Goal: Task Accomplishment & Management: Manage account settings

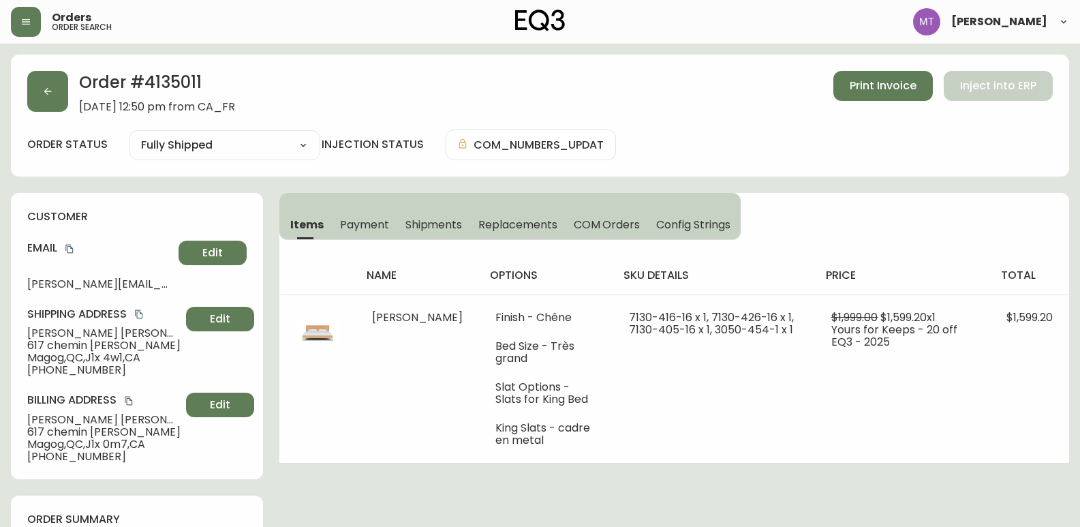
select select "FULLY_SHIPPED"
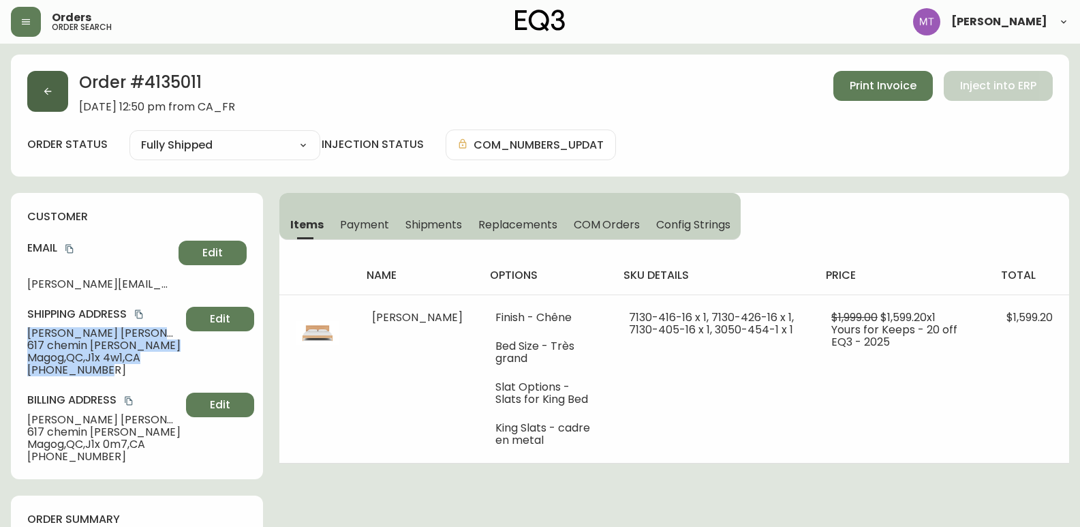
click at [41, 87] on button "button" at bounding box center [47, 91] width 41 height 41
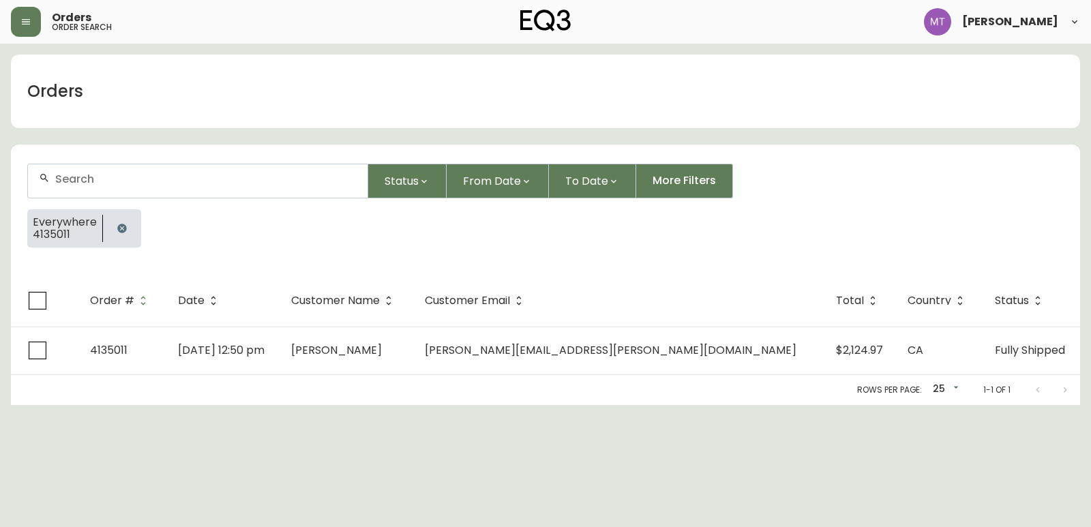
click at [123, 227] on icon "button" at bounding box center [121, 228] width 9 height 9
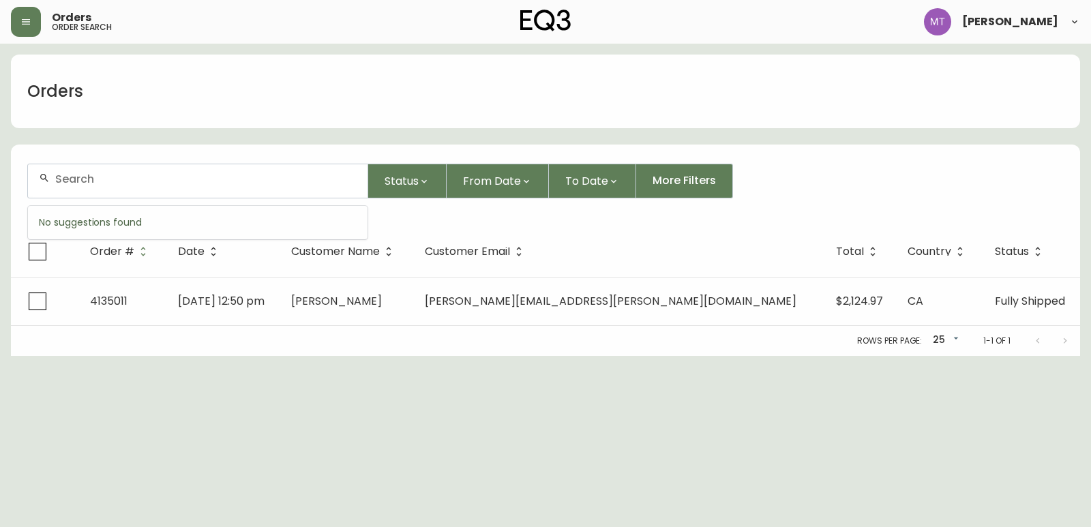
click at [117, 183] on input "text" at bounding box center [205, 178] width 301 height 13
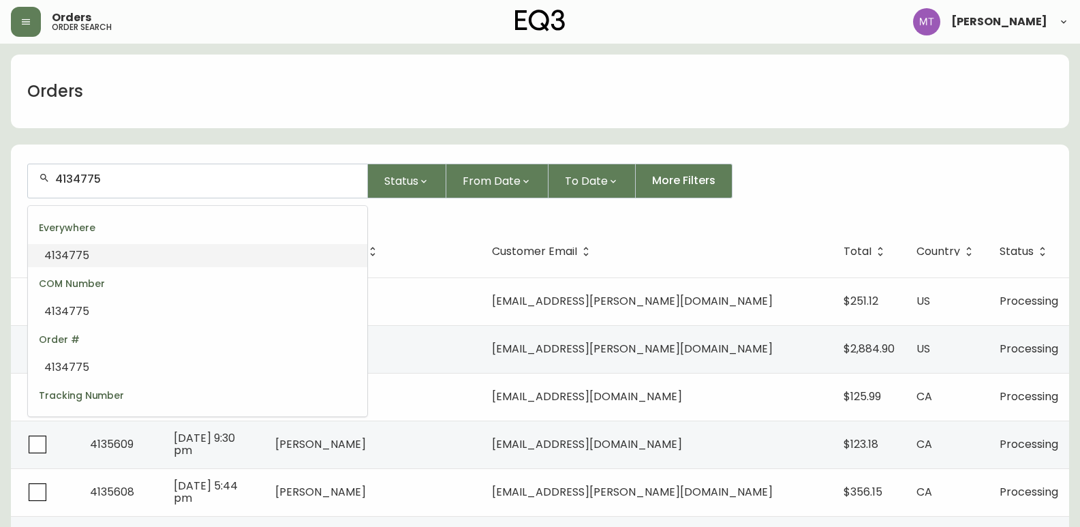
click at [112, 255] on li "4134775" at bounding box center [197, 255] width 339 height 23
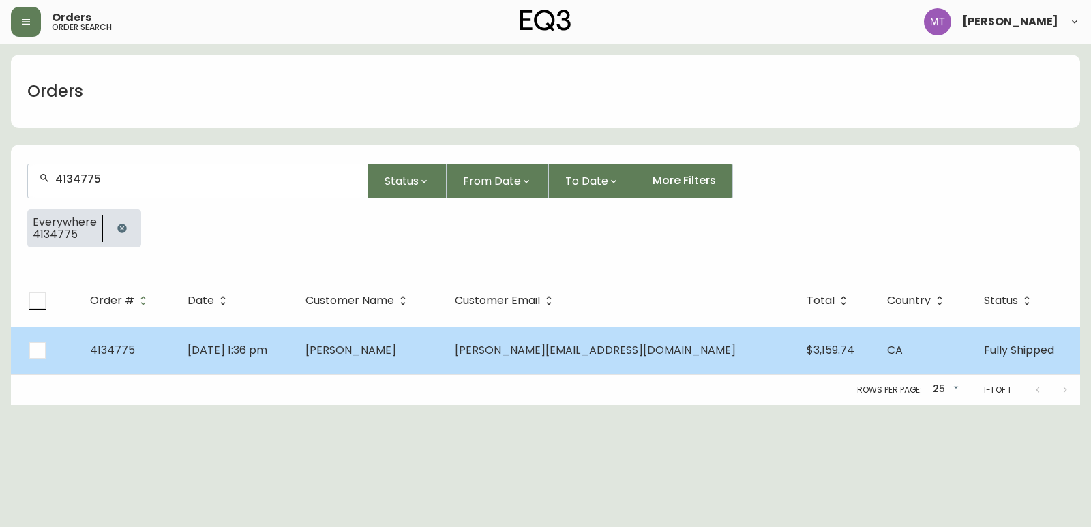
type input "4134775"
click at [444, 361] on td "[PERSON_NAME]" at bounding box center [368, 351] width 149 height 48
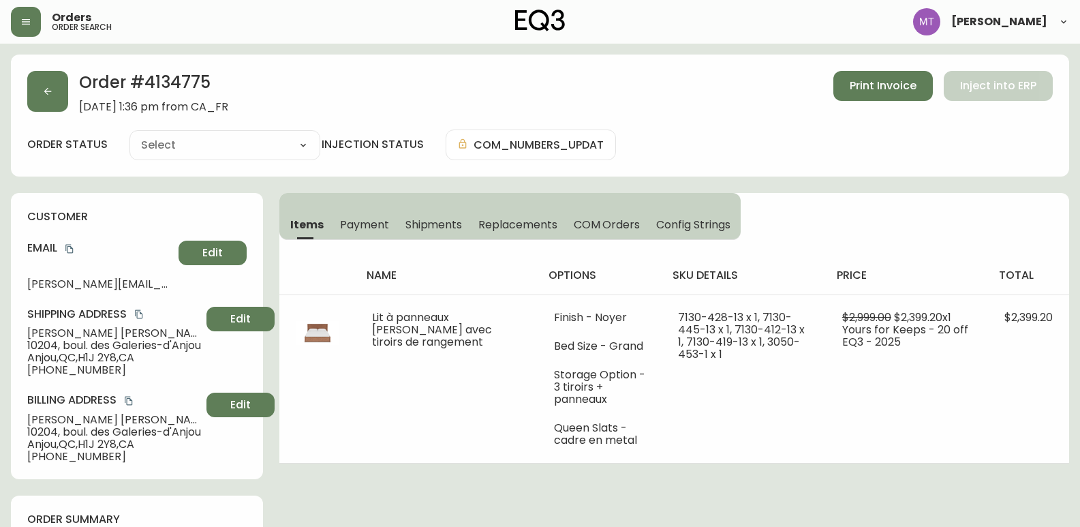
type input "Fully Shipped"
select select "FULLY_SHIPPED"
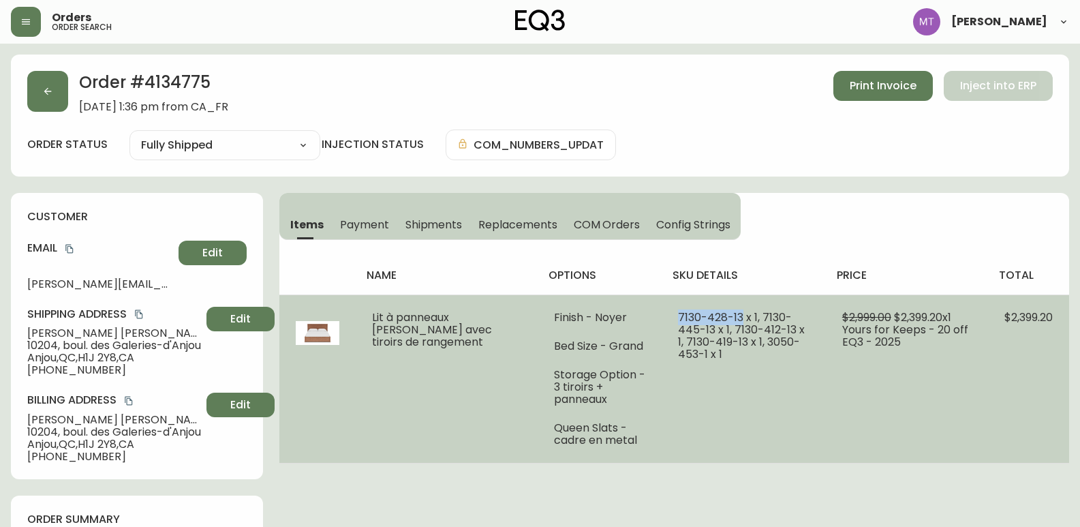
drag, startPoint x: 724, startPoint y: 314, endPoint x: 656, endPoint y: 312, distance: 68.2
click at [662, 312] on td "7130-428-13 x 1, 7130-445-13 x 1, 7130-412-13 x 1, 7130-419-13 x 1, 3050-453-1 …" at bounding box center [744, 378] width 164 height 168
copy span "[PHONE_NUMBER]"
drag, startPoint x: 744, startPoint y: 318, endPoint x: 671, endPoint y: 328, distance: 73.7
click at [678, 328] on span "7130-428-13 x 1, 7130-445-13 x 1, 7130-412-13 x 1, 7130-419-13 x 1, 3050-453-1 …" at bounding box center [741, 335] width 127 height 52
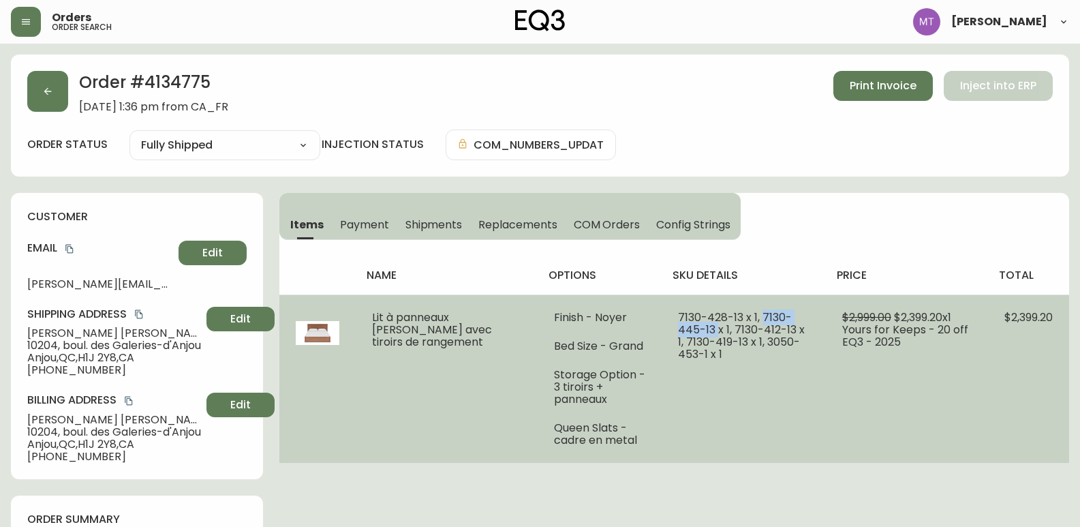
copy span "[PHONE_NUMBER]"
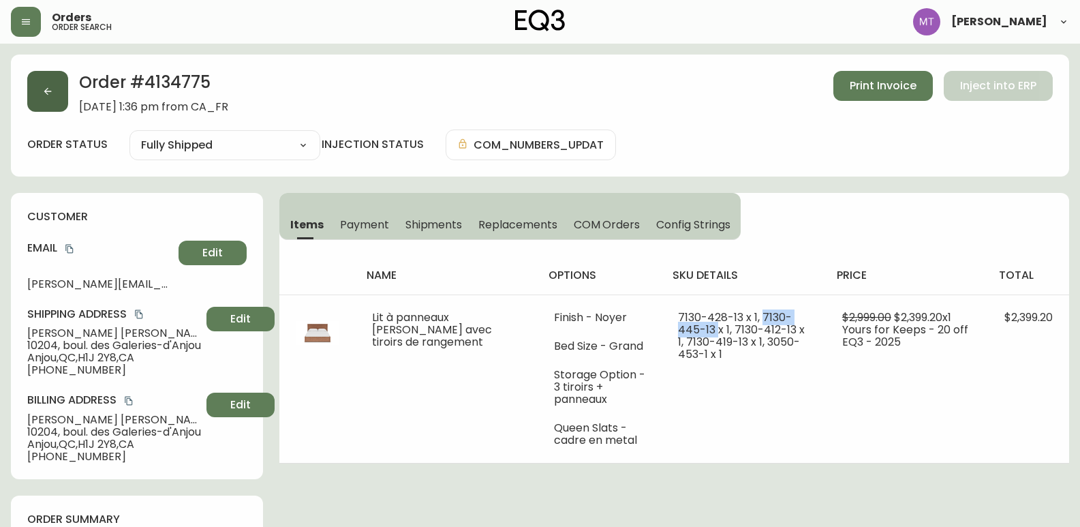
click at [38, 89] on button "button" at bounding box center [47, 91] width 41 height 41
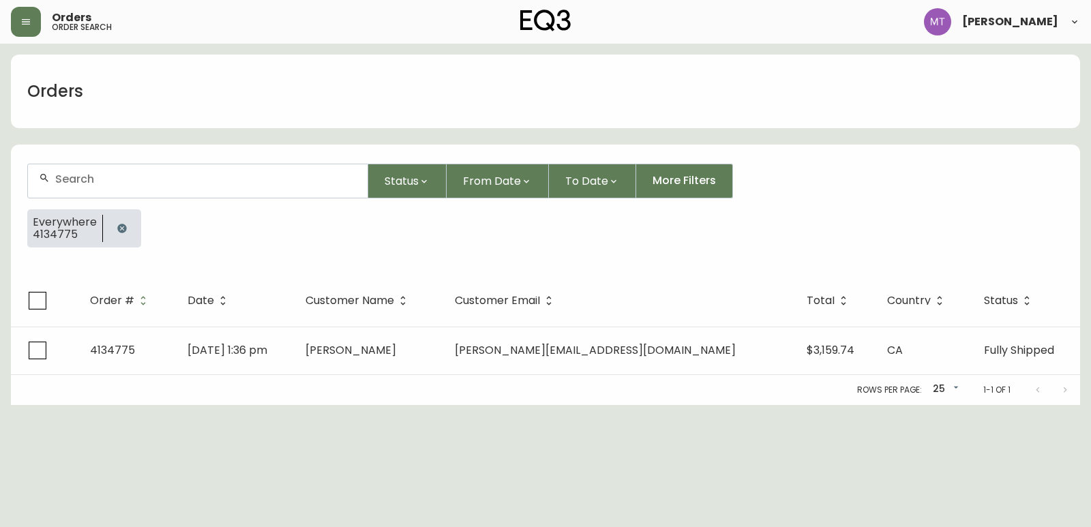
click at [126, 228] on button "button" at bounding box center [121, 228] width 27 height 27
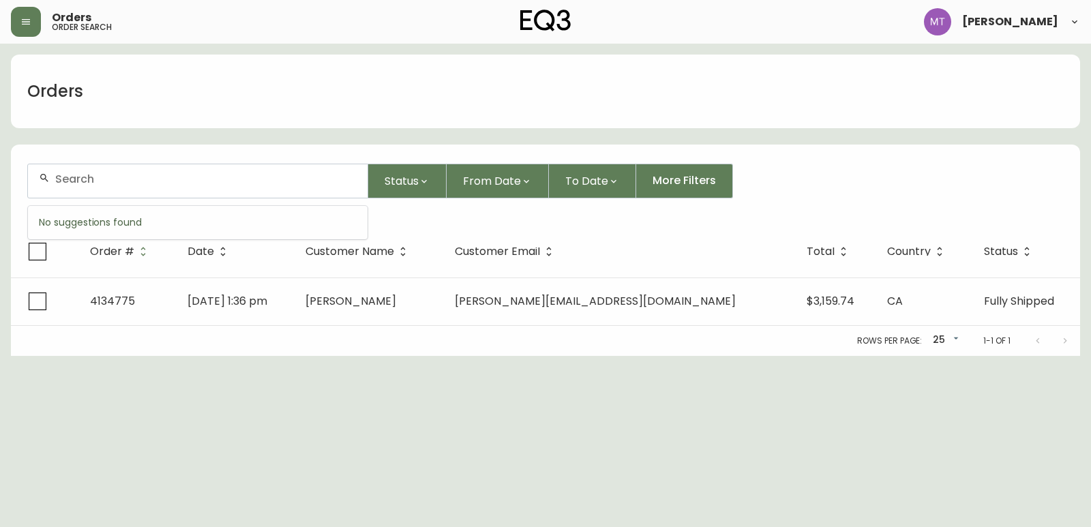
click at [109, 178] on input "text" at bounding box center [205, 178] width 301 height 13
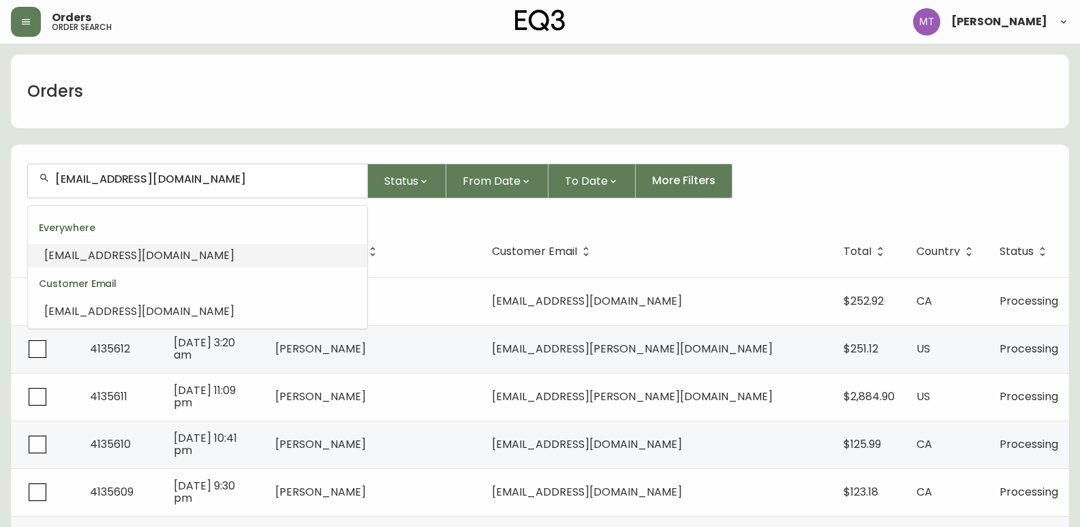
click at [115, 256] on span "[EMAIL_ADDRESS][DOMAIN_NAME]" at bounding box center [139, 255] width 190 height 16
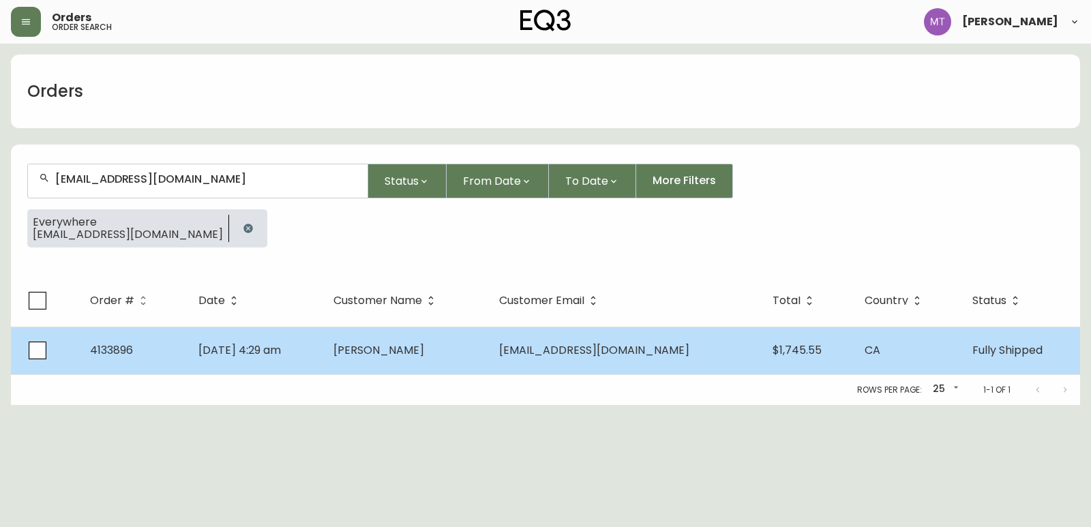
type input "[EMAIL_ADDRESS][DOMAIN_NAME]"
click at [378, 361] on td "[PERSON_NAME]" at bounding box center [405, 351] width 166 height 48
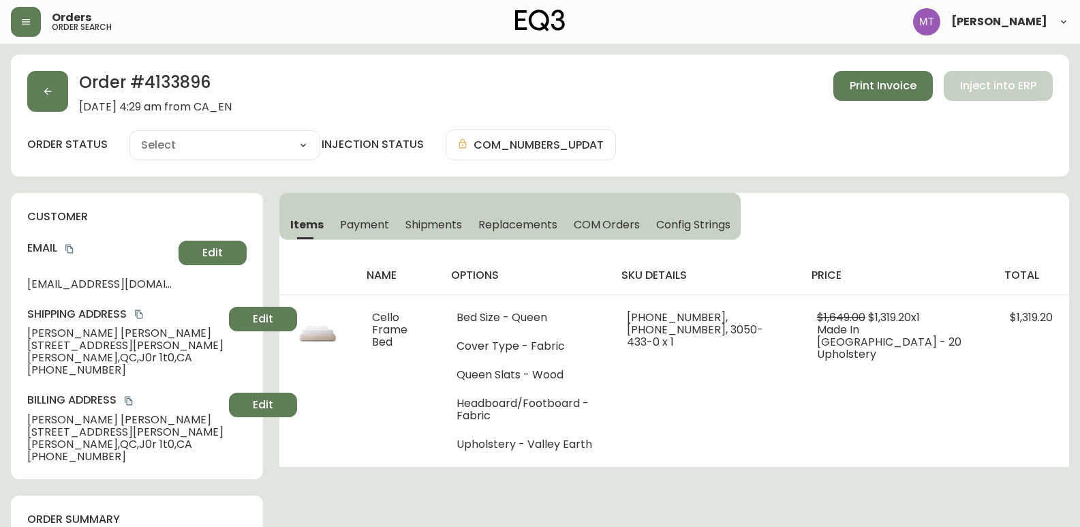
type input "Fully Shipped"
select select "FULLY_SHIPPED"
drag, startPoint x: 145, startPoint y: 81, endPoint x: 219, endPoint y: 78, distance: 74.4
click at [219, 78] on h2 "Order # 4133896" at bounding box center [155, 86] width 153 height 30
copy h2 "4133896"
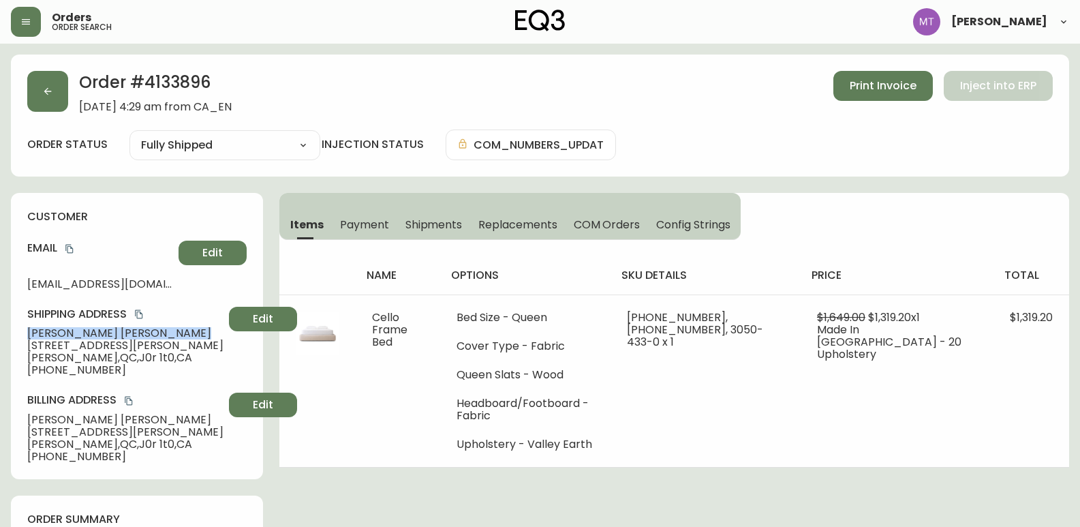
drag, startPoint x: 147, startPoint y: 333, endPoint x: 19, endPoint y: 335, distance: 128.2
click at [19, 335] on div "customer Email [EMAIL_ADDRESS][DOMAIN_NAME] Edit Shipping Address [PERSON_NAME]…" at bounding box center [137, 336] width 252 height 286
copy span "[PERSON_NAME]"
click at [423, 215] on button "Shipments" at bounding box center [434, 224] width 74 height 30
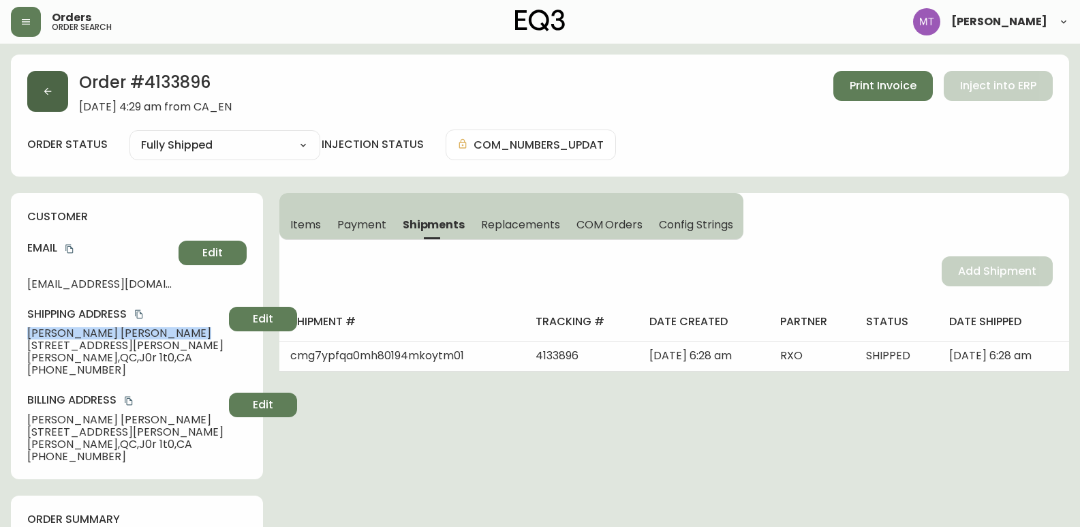
click at [54, 97] on button "button" at bounding box center [47, 91] width 41 height 41
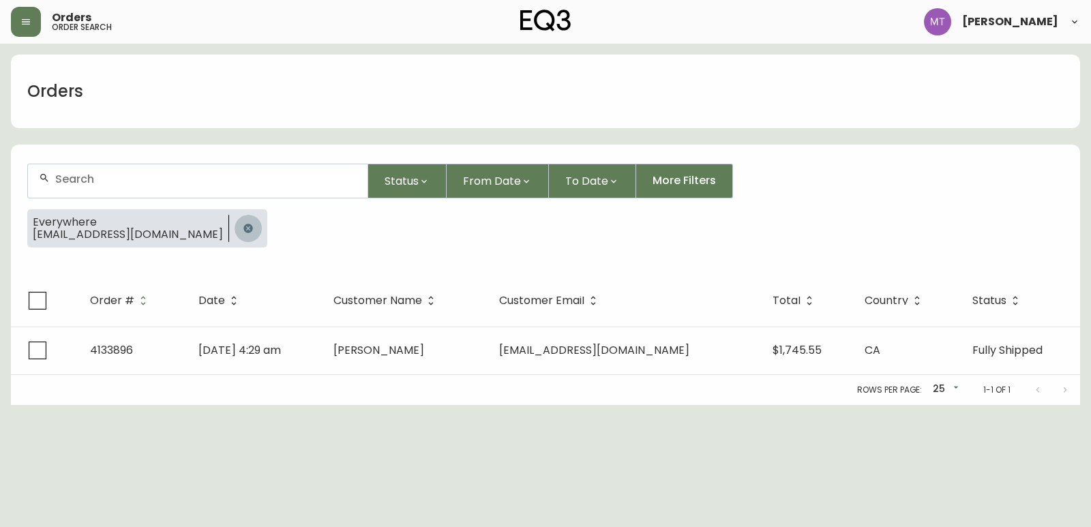
drag, startPoint x: 252, startPoint y: 226, endPoint x: 220, endPoint y: 188, distance: 48.9
click at [251, 224] on icon "button" at bounding box center [247, 228] width 9 height 9
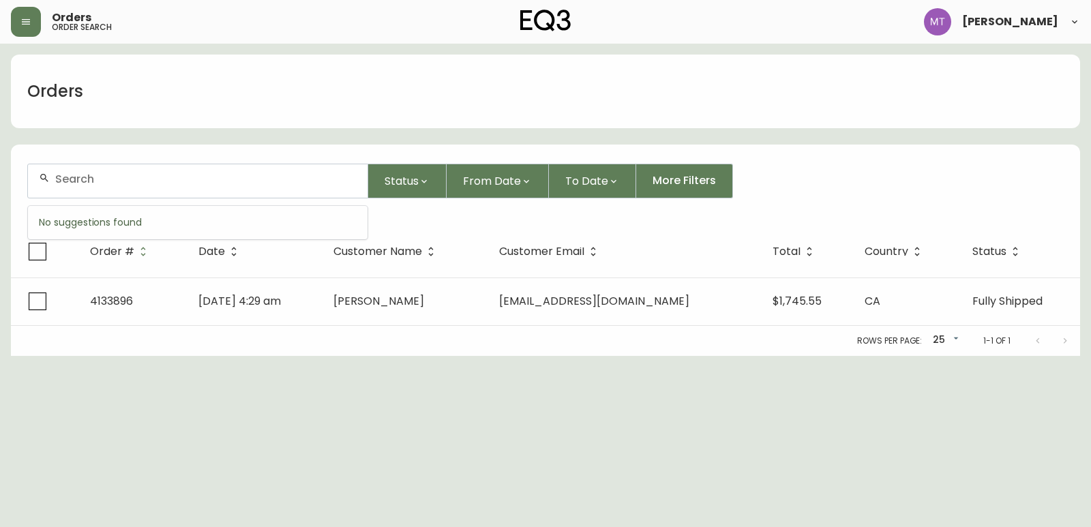
click at [213, 176] on input "text" at bounding box center [205, 178] width 301 height 13
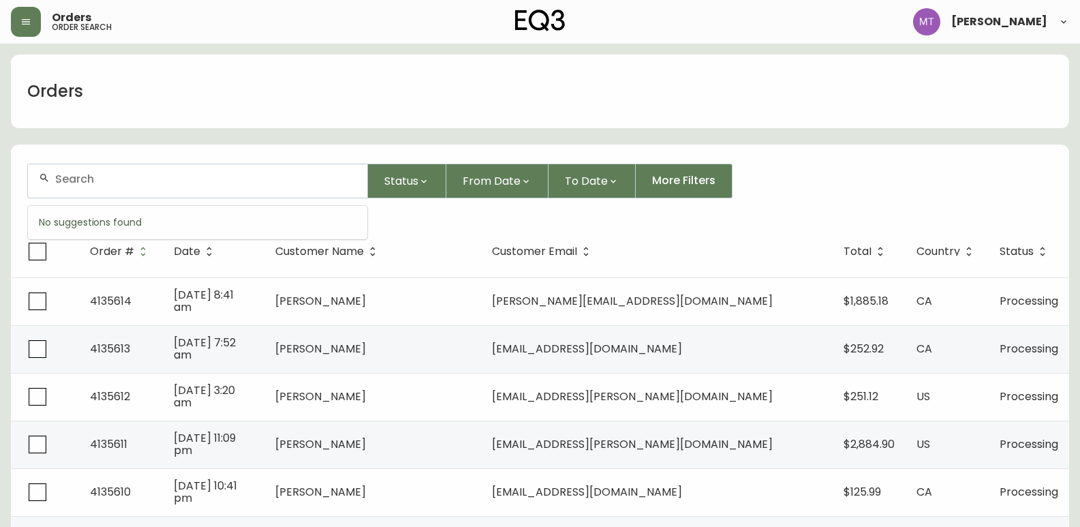
paste input "4135603"
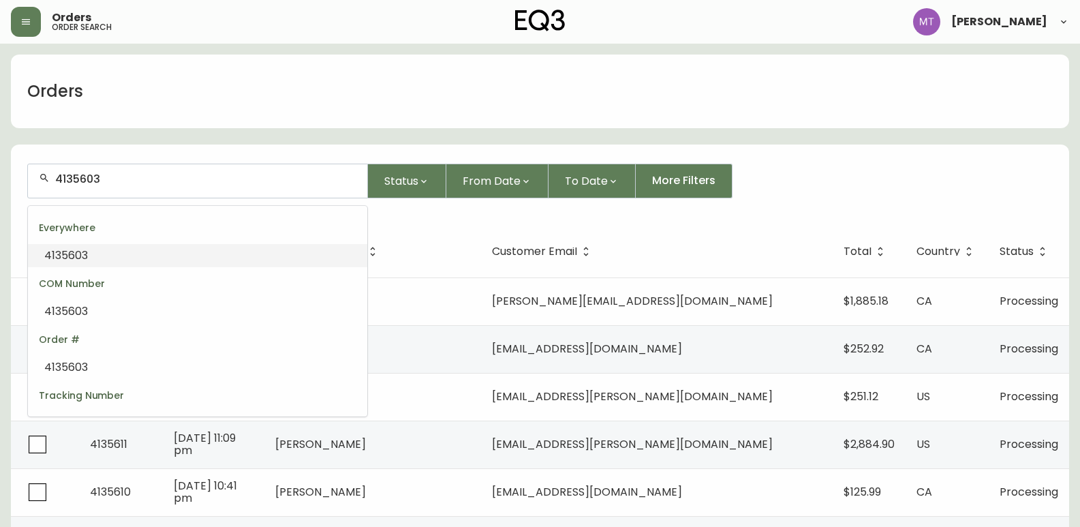
click at [167, 255] on li "4135603" at bounding box center [197, 255] width 339 height 23
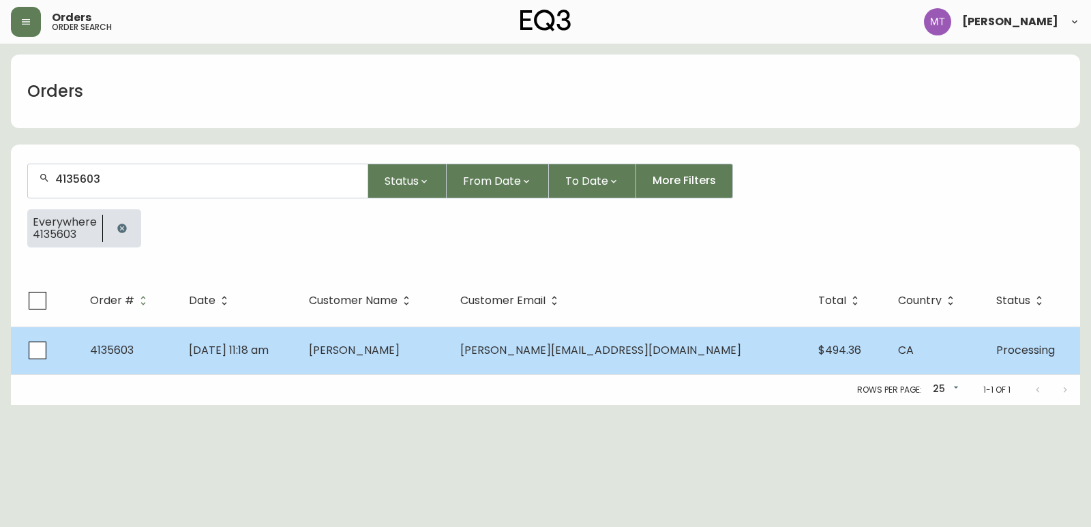
type input "4135603"
click at [269, 348] on span "[DATE] 11:18 am" at bounding box center [229, 350] width 80 height 16
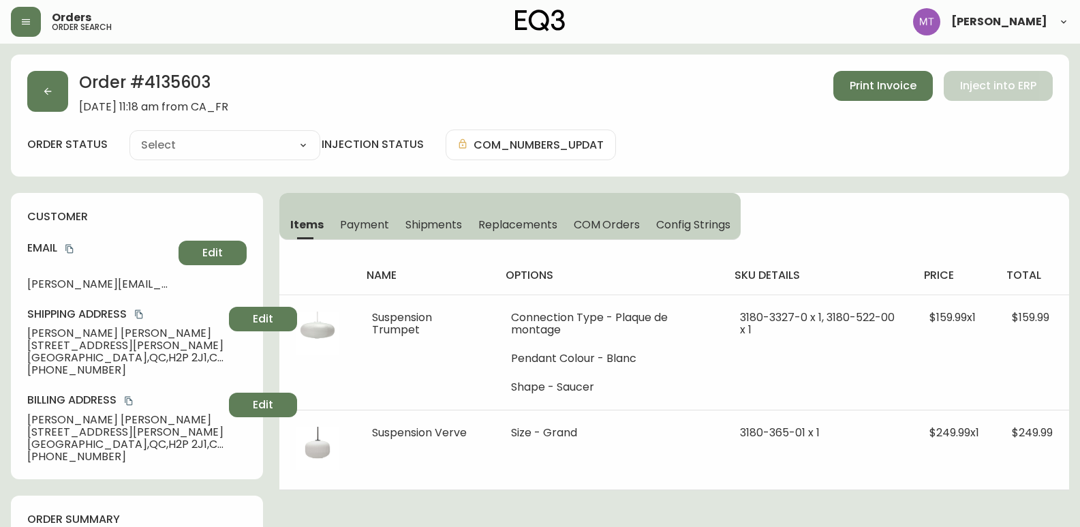
type input "Processing"
select select "PROCESSING"
drag, startPoint x: 94, startPoint y: 417, endPoint x: 27, endPoint y: 412, distance: 67.0
click at [27, 412] on div "Billing Address [PERSON_NAME] [STREET_ADDRESS][PERSON_NAME] [PHONE_NUMBER] Edit" at bounding box center [136, 428] width 219 height 70
copy span "[PERSON_NAME]"
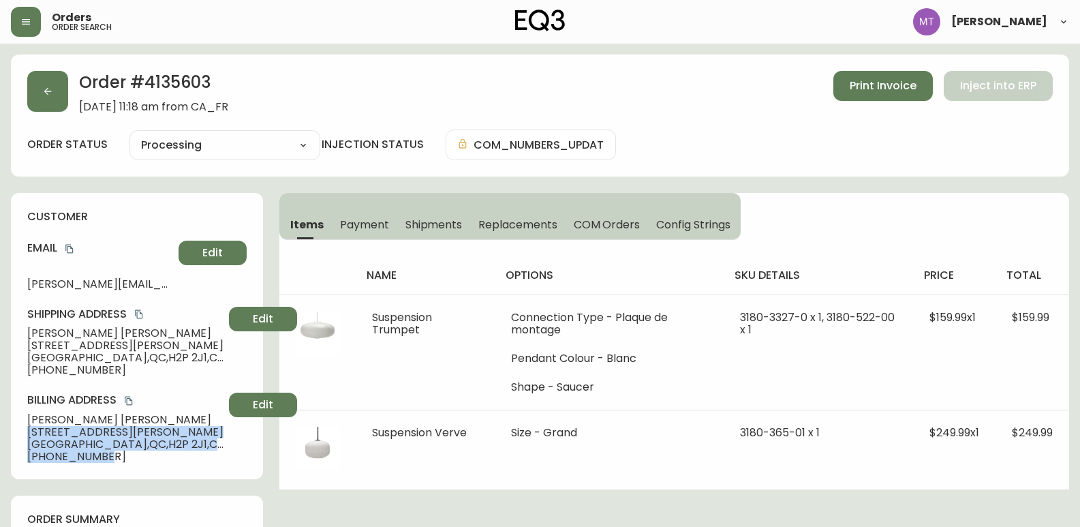
drag, startPoint x: 27, startPoint y: 433, endPoint x: 186, endPoint y: 452, distance: 160.0
click at [186, 452] on div "Billing Address [PERSON_NAME] [STREET_ADDRESS][PERSON_NAME] [PHONE_NUMBER] Edit" at bounding box center [136, 428] width 219 height 70
copy div "[STREET_ADDRESS][PERSON_NAME] [PHONE_NUMBER]"
